Goal: Find specific page/section: Find specific page/section

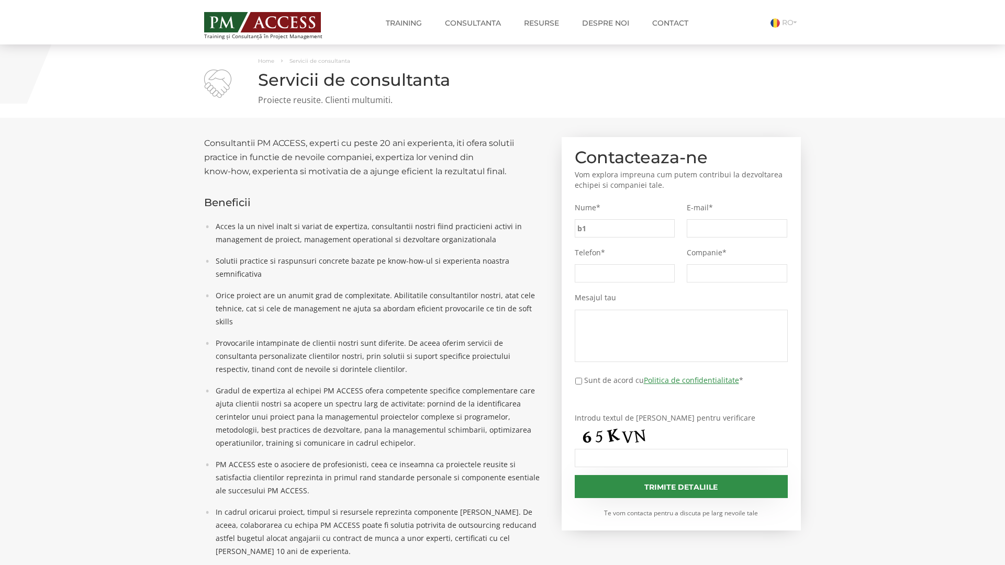
type input "b12"
type input "c00"
type input "3b0"
type input "0a6"
